Goal: Information Seeking & Learning: Learn about a topic

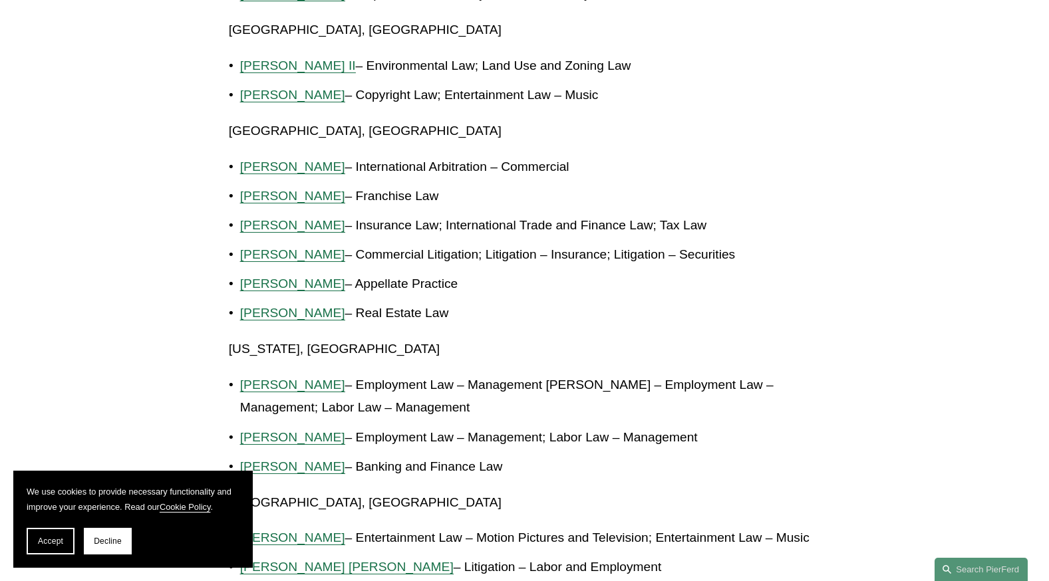
scroll to position [1929, 0]
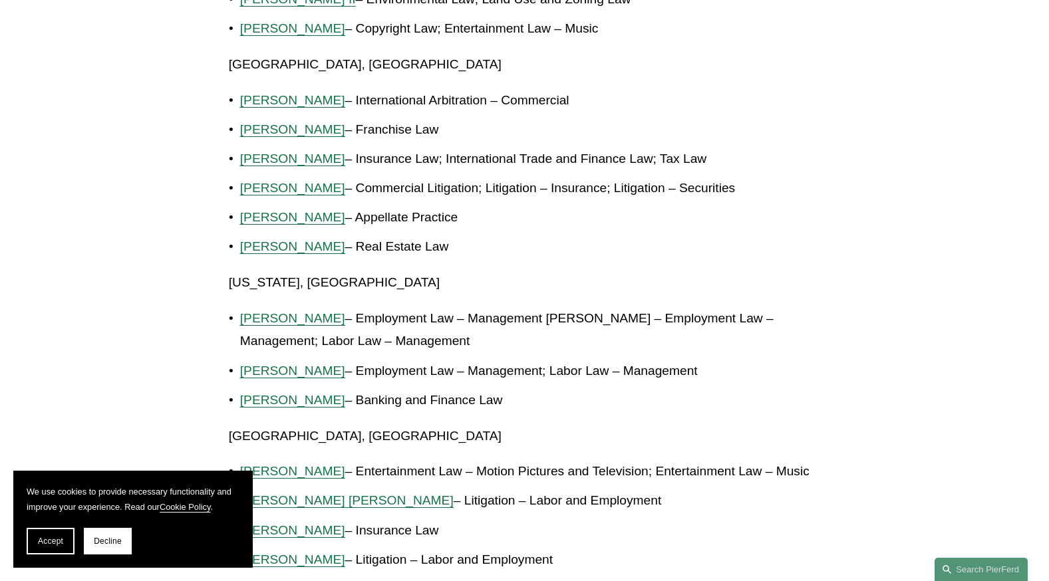
drag, startPoint x: 500, startPoint y: 404, endPoint x: 207, endPoint y: 70, distance: 444.4
click at [207, 70] on article "Back to News & Events Best Lawyers® 2026 Recognizes 52 [PERSON_NAME] Partners N…" at bounding box center [524, 192] width 1049 height 4010
drag, startPoint x: 207, startPoint y: 70, endPoint x: 391, endPoint y: 97, distance: 186.2
copy div "[GEOGRAPHIC_DATA], [GEOGRAPHIC_DATA] [PERSON_NAME] – International Arbitration …"
click at [30, 545] on button "Accept" at bounding box center [51, 541] width 48 height 27
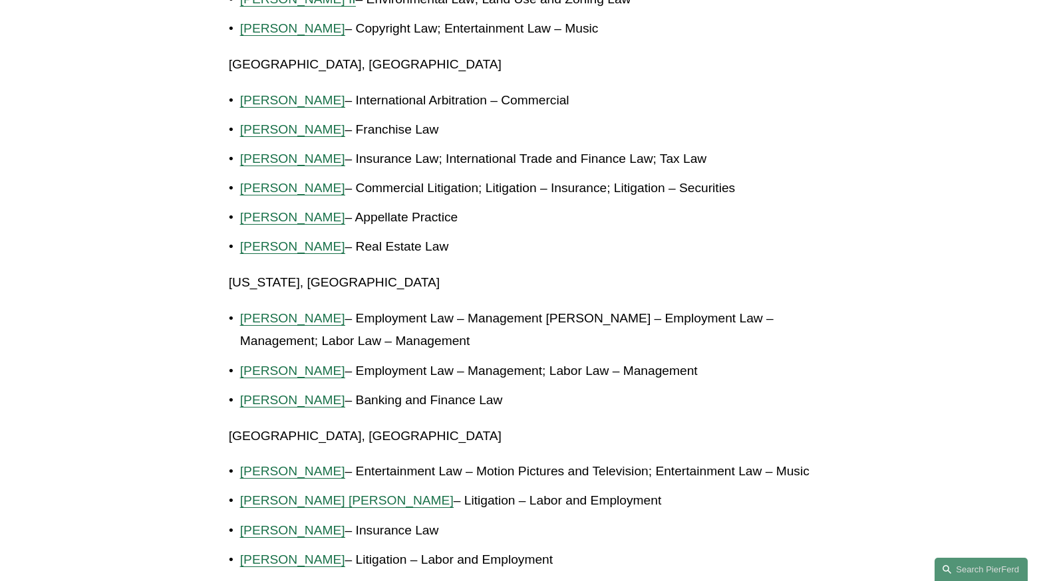
click at [65, 470] on article "Back to News & Events Best Lawyers® 2026 Recognizes 52 [PERSON_NAME] Partners N…" at bounding box center [524, 192] width 1049 height 4010
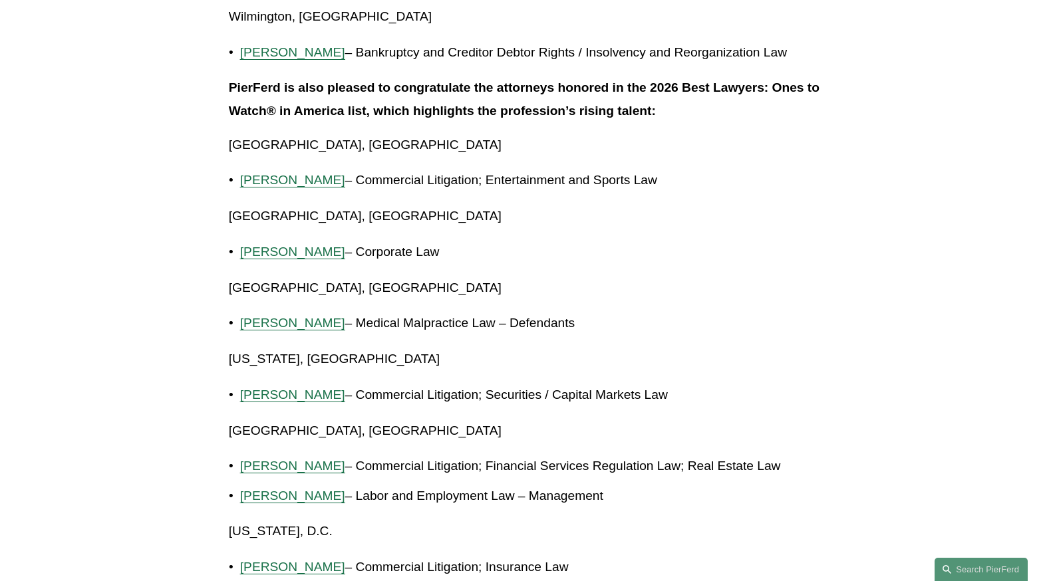
scroll to position [3059, 0]
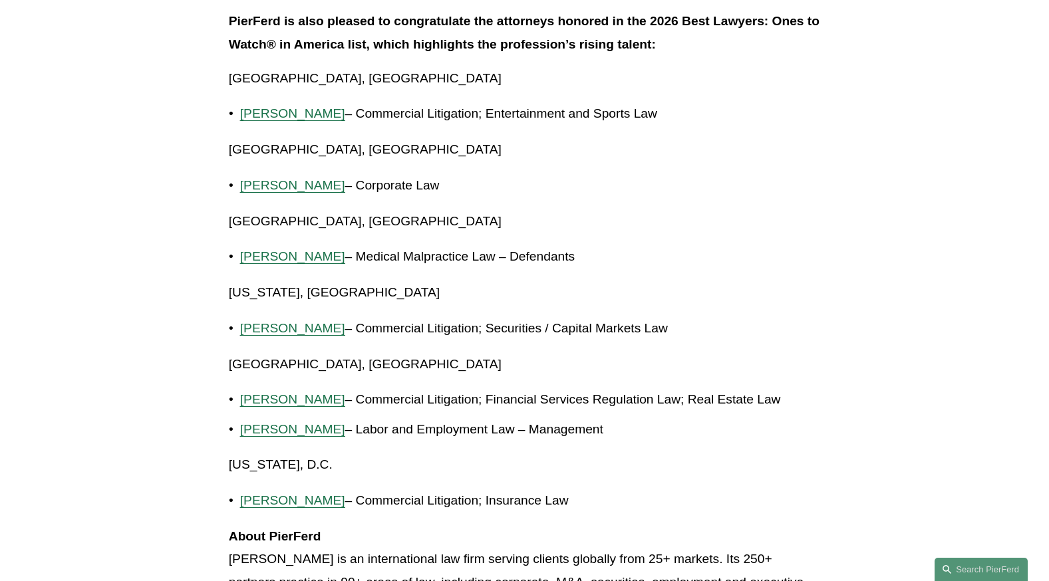
drag, startPoint x: 227, startPoint y: 220, endPoint x: 749, endPoint y: 319, distance: 531.4
copy div "[GEOGRAPHIC_DATA], [GEOGRAPHIC_DATA] [PERSON_NAME] – Medical Malpractice Law – …"
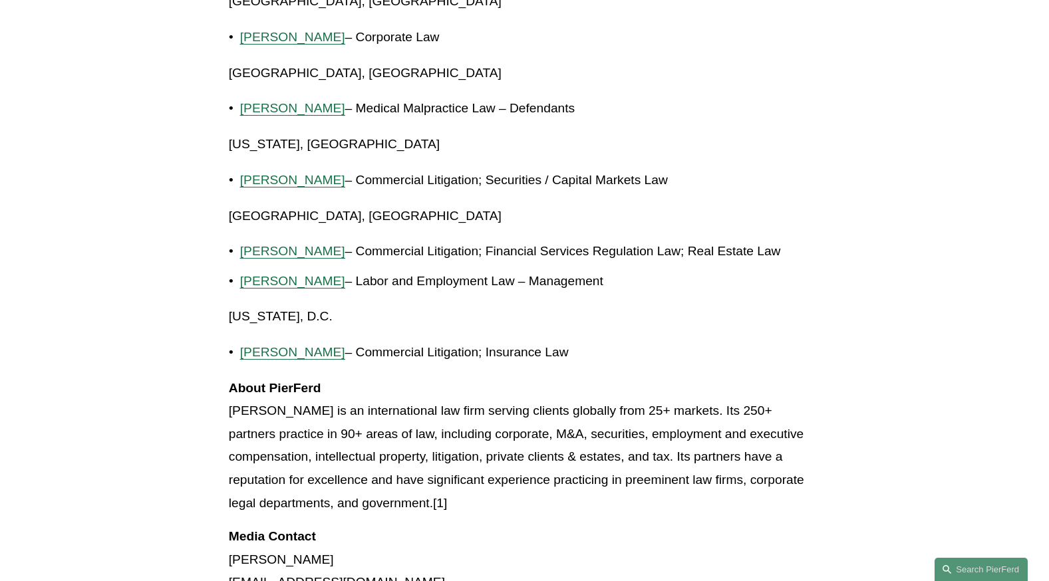
scroll to position [3259, 0]
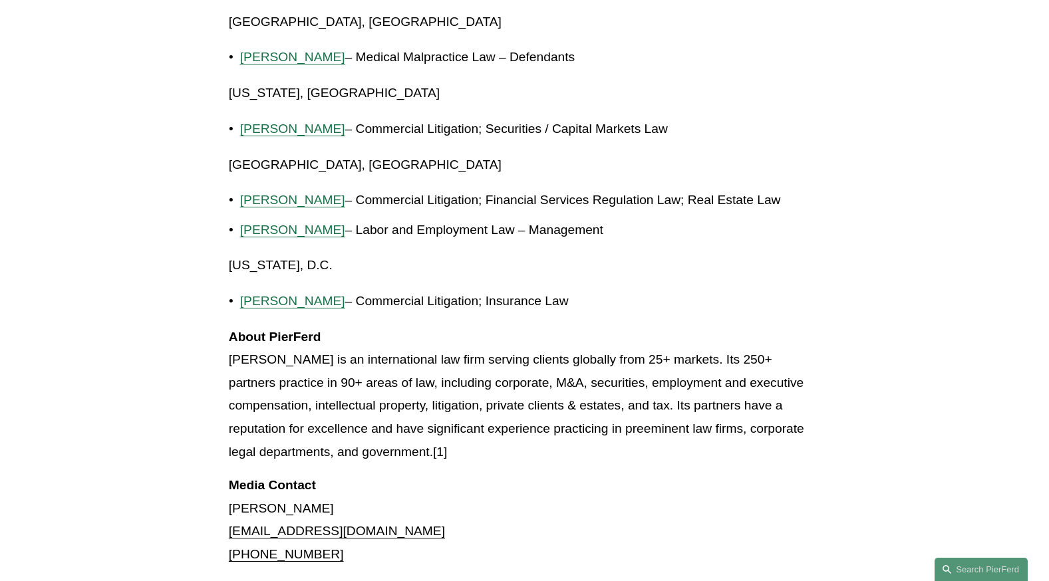
click at [442, 271] on p "[US_STATE], D.C." at bounding box center [524, 265] width 591 height 23
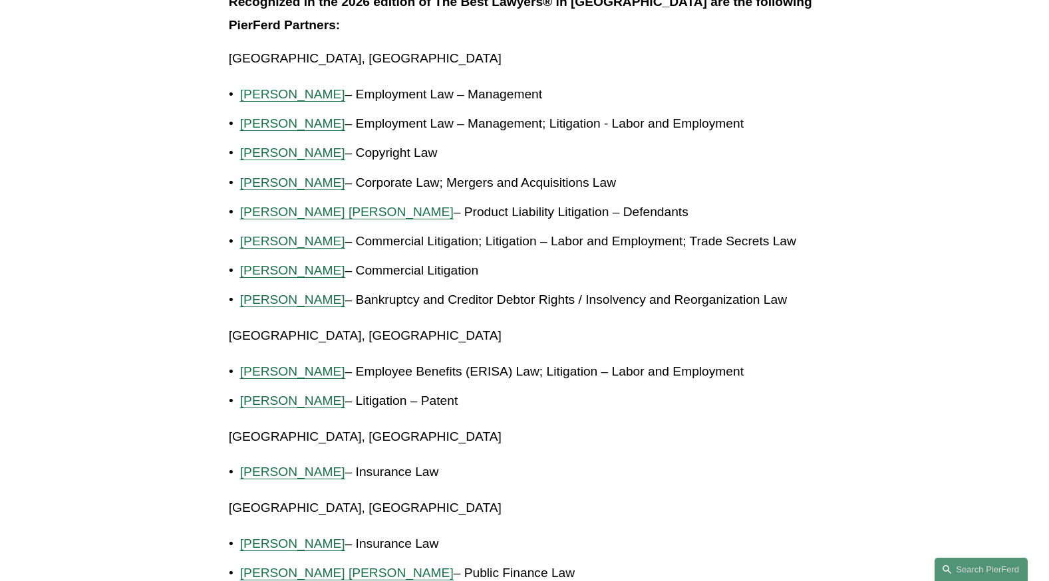
scroll to position [665, 0]
